Goal: Find specific page/section: Find specific page/section

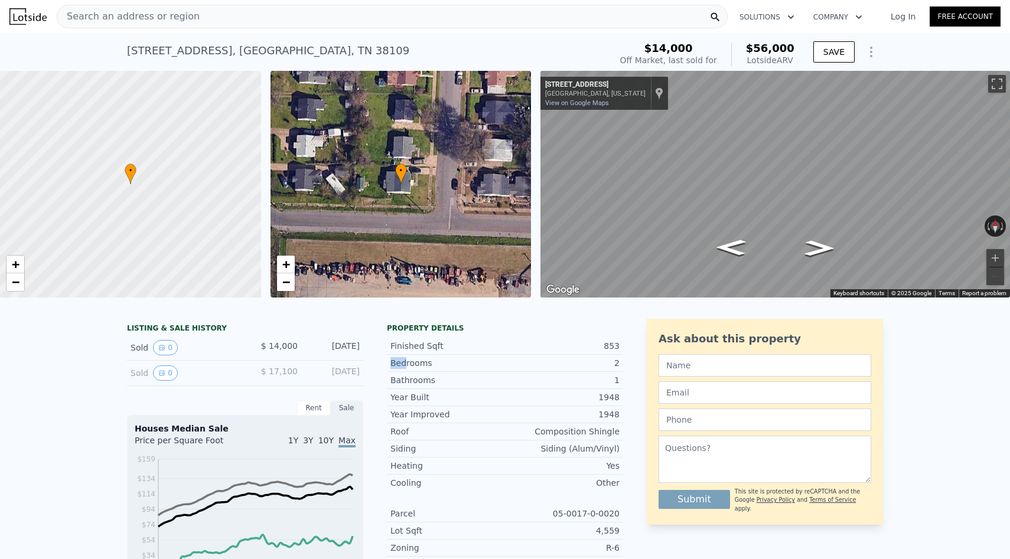
drag, startPoint x: 406, startPoint y: 363, endPoint x: 391, endPoint y: 362, distance: 15.4
click at [391, 362] on div "Bedrooms" at bounding box center [447, 363] width 115 height 12
click at [736, 250] on icon "Go West, W Davant Ave" at bounding box center [731, 247] width 56 height 23
click at [828, 190] on icon "Go East, W Davant Ave" at bounding box center [817, 192] width 71 height 37
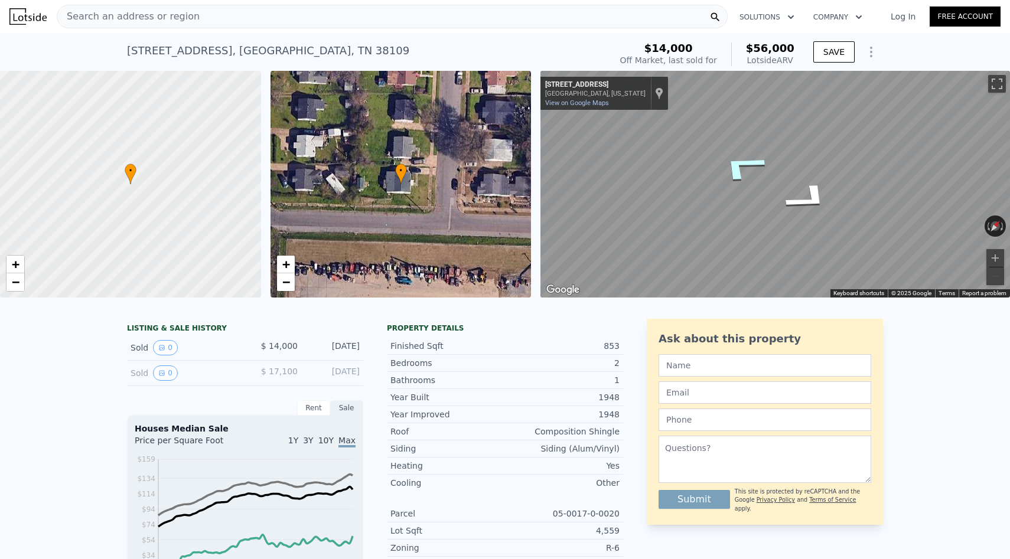
click at [761, 157] on icon "Go West, W Davant Ave" at bounding box center [742, 167] width 87 height 48
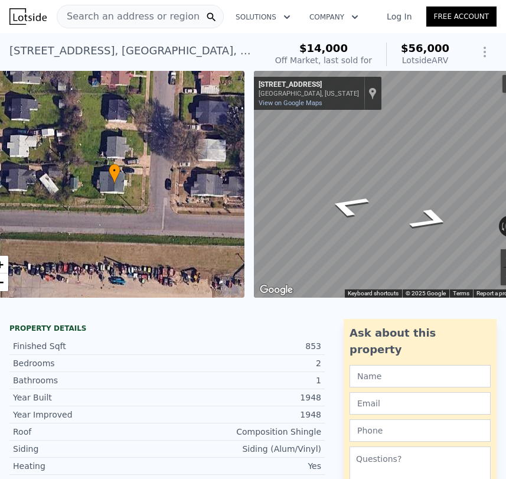
scroll to position [0, 275]
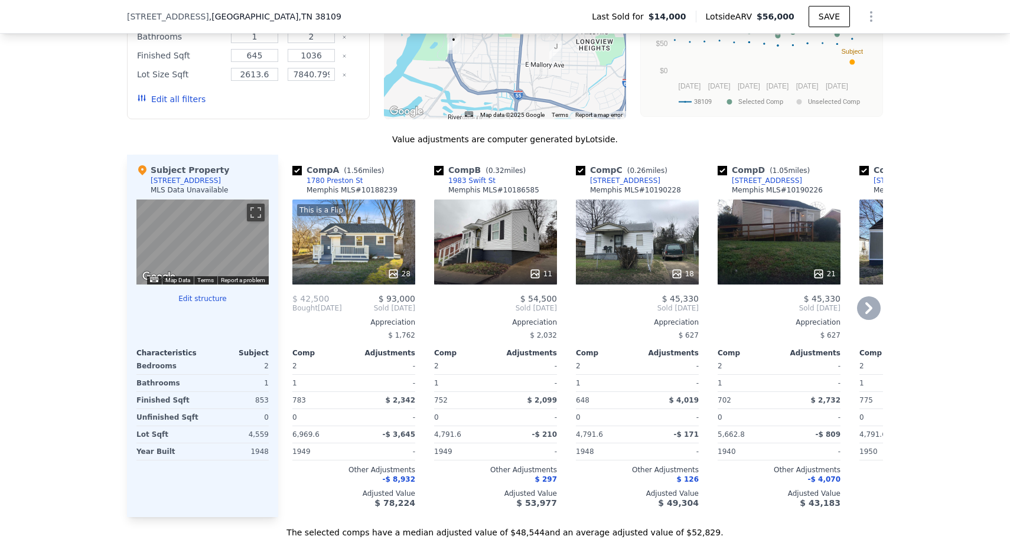
scroll to position [1078, 0]
